Goal: Task Accomplishment & Management: Manage account settings

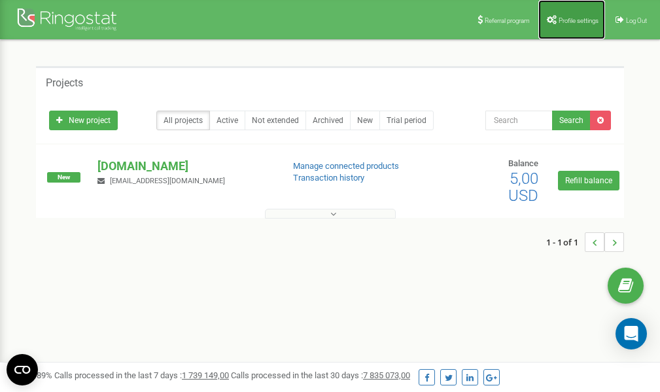
click at [576, 18] on span "Profile settings" at bounding box center [579, 20] width 40 height 7
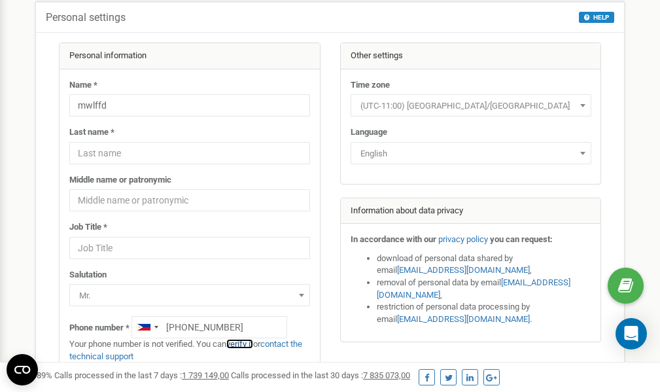
click at [243, 343] on link "verify it" at bounding box center [239, 344] width 27 height 10
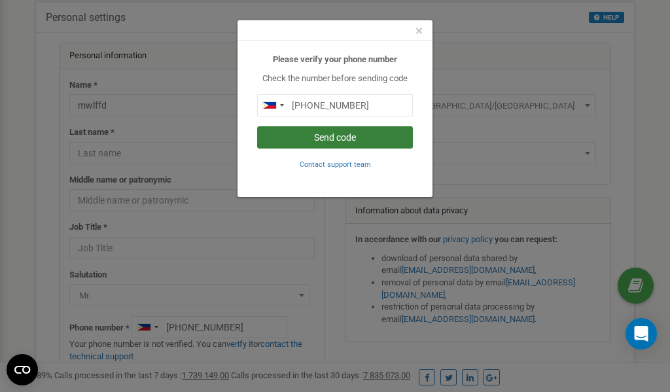
click at [309, 138] on button "Send code" at bounding box center [335, 137] width 156 height 22
